Goal: Task Accomplishment & Management: Manage account settings

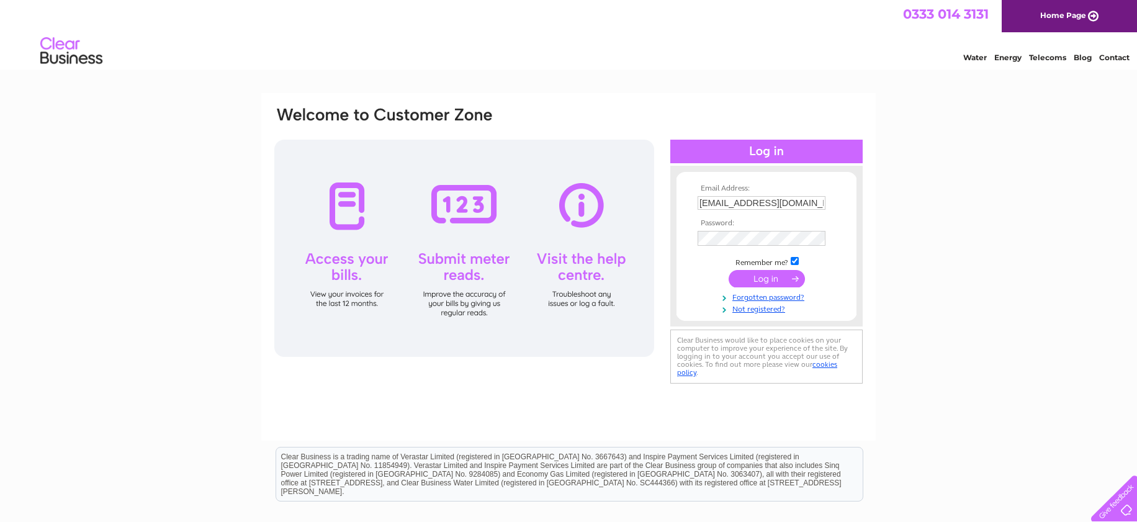
click at [762, 276] on input "submit" at bounding box center [766, 278] width 76 height 17
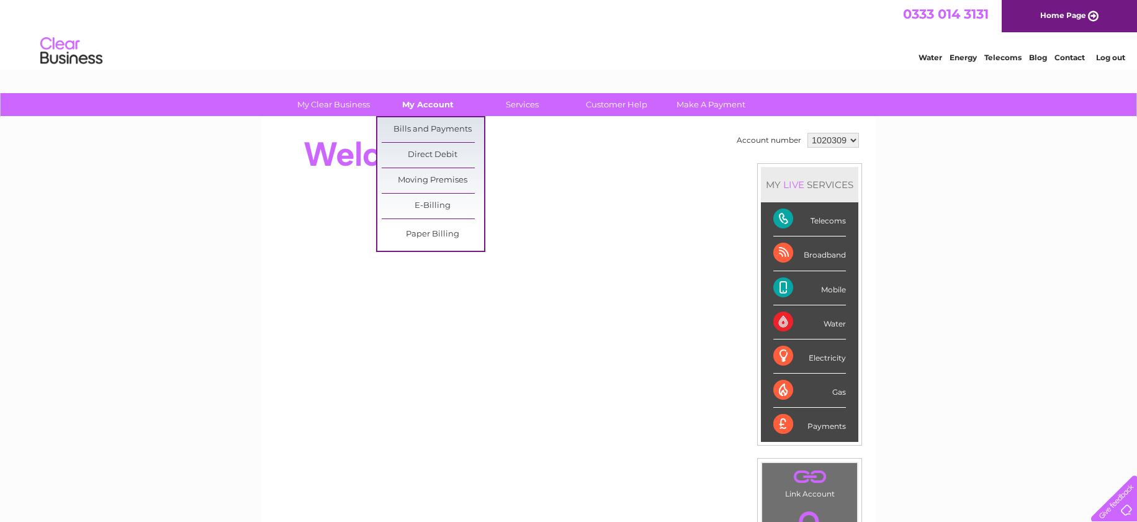
click at [436, 104] on link "My Account" at bounding box center [428, 104] width 102 height 23
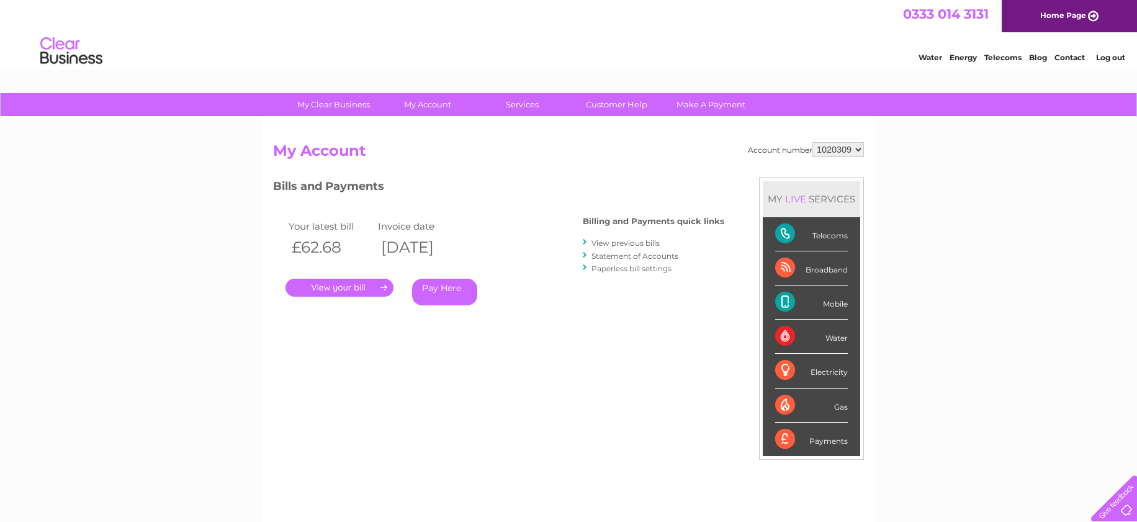
click at [351, 287] on link "." at bounding box center [339, 288] width 108 height 18
